Goal: Find specific page/section: Find specific page/section

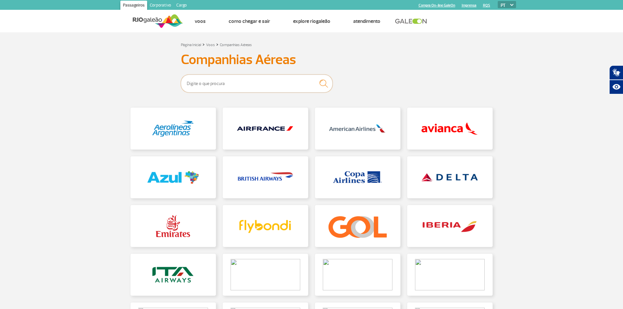
click at [243, 80] on input "text" at bounding box center [257, 84] width 152 height 18
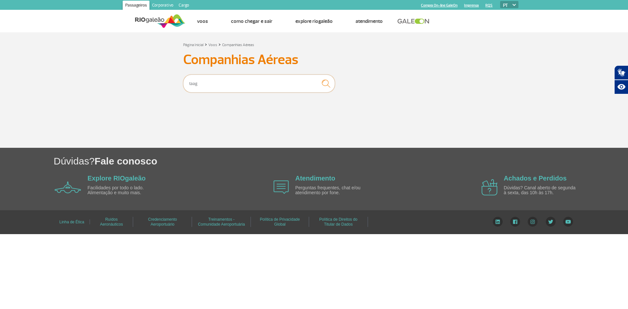
type input "taag"
click at [327, 83] on img "submit" at bounding box center [326, 84] width 15 height 14
click at [230, 128] on section "Página Inicial > Voos > Companhias Aéreas Companhias Aéreas taag" at bounding box center [314, 89] width 628 height 115
click at [194, 83] on input "taag" at bounding box center [259, 84] width 152 height 18
click at [199, 83] on input "taag" at bounding box center [259, 84] width 152 height 18
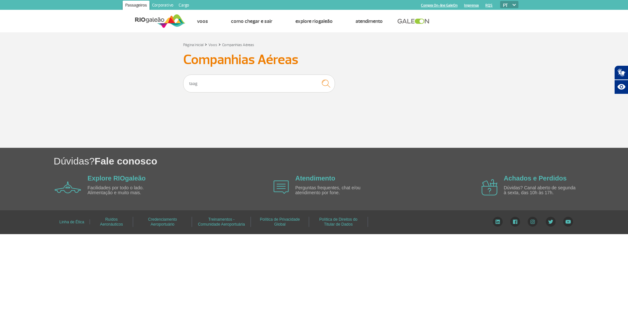
click at [366, 88] on form "taag" at bounding box center [314, 84] width 262 height 18
click at [232, 80] on input "taag" at bounding box center [259, 84] width 152 height 18
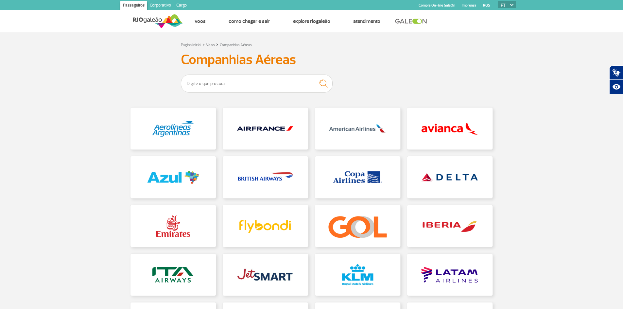
click at [375, 59] on h3 "Companhias Aéreas" at bounding box center [312, 60] width 262 height 16
